Goal: Task Accomplishment & Management: Manage account settings

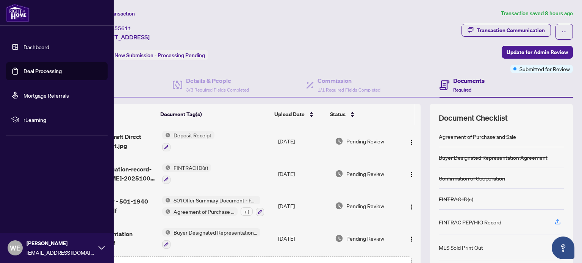
click at [24, 45] on link "Dashboard" at bounding box center [37, 47] width 26 height 7
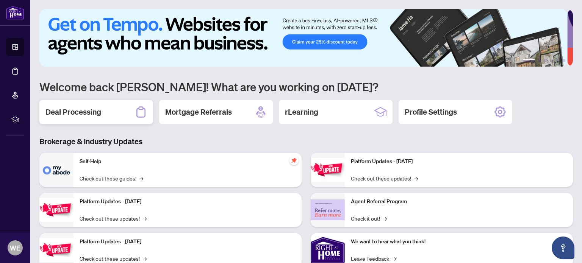
click at [75, 106] on div "Deal Processing" at bounding box center [96, 112] width 114 height 24
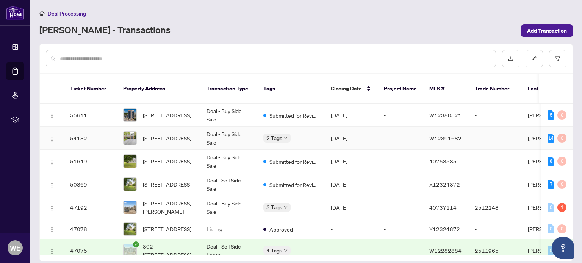
click at [251, 127] on td "Deal - Buy Side Sale" at bounding box center [229, 138] width 57 height 23
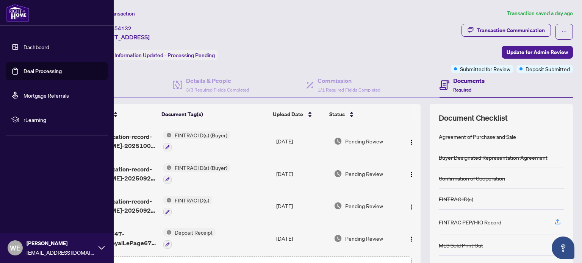
click at [24, 45] on link "Dashboard" at bounding box center [37, 47] width 26 height 7
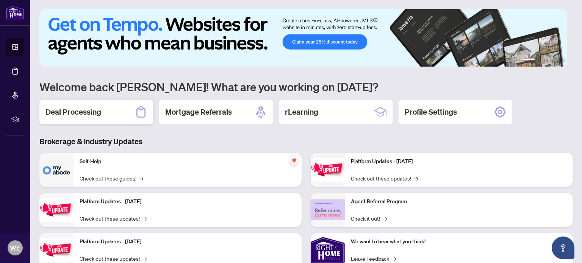
click at [62, 105] on div "Deal Processing" at bounding box center [96, 112] width 114 height 24
